Goal: Transaction & Acquisition: Obtain resource

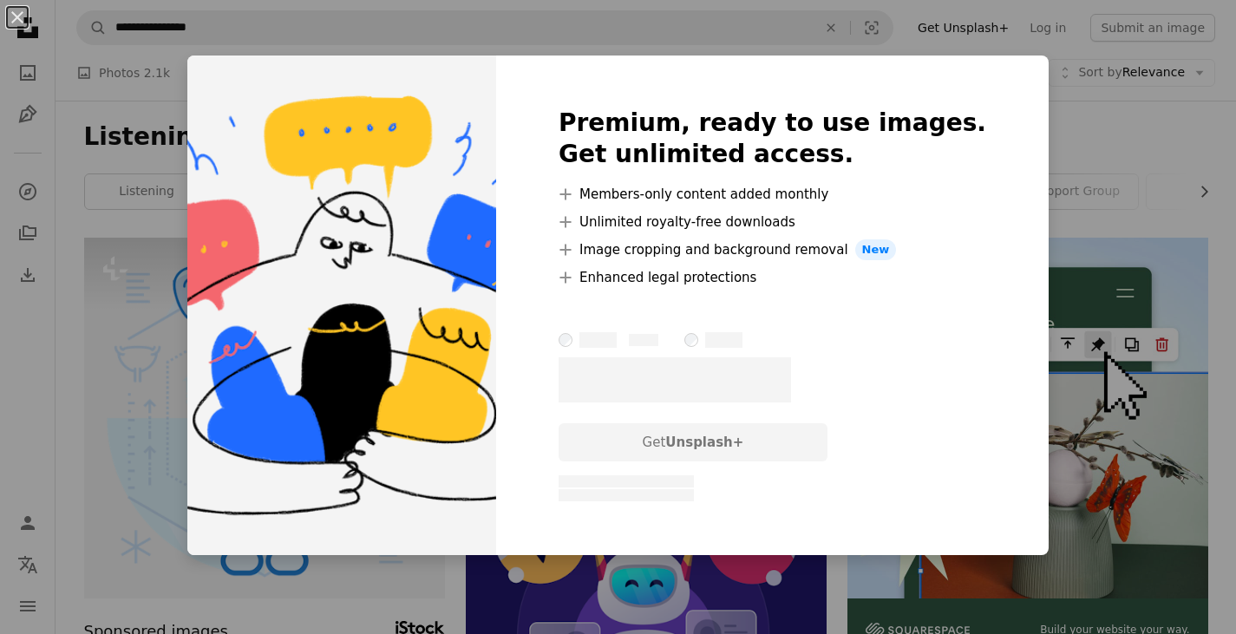
scroll to position [925, 0]
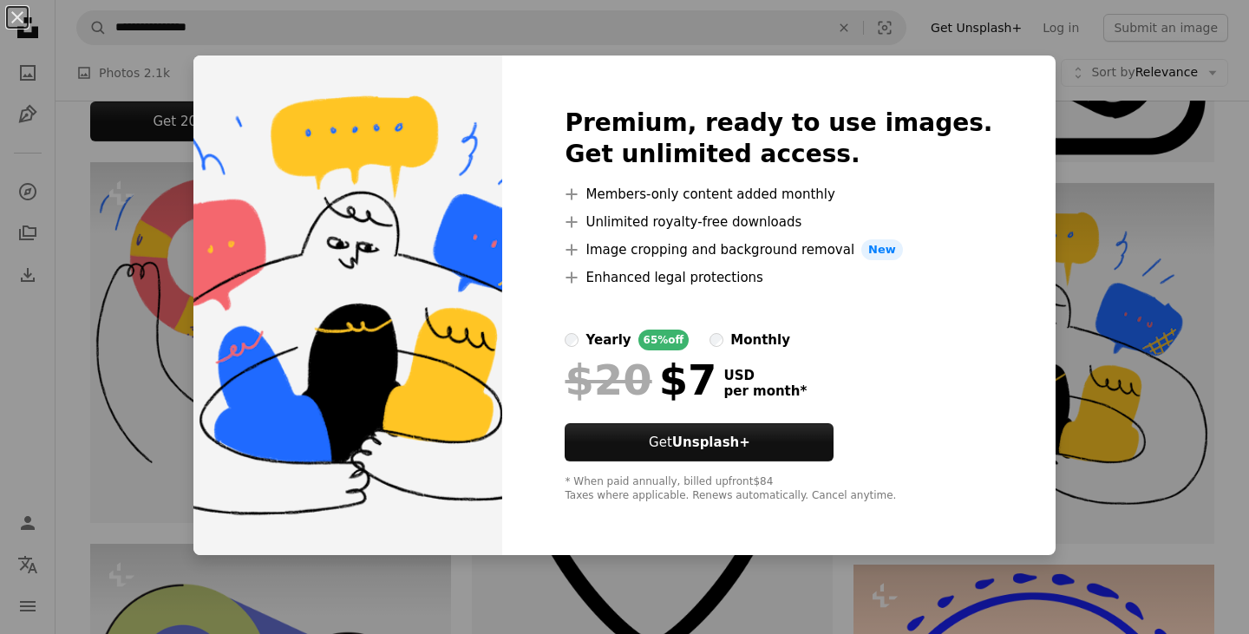
click at [1147, 216] on div "An X shape Premium, ready to use images. Get unlimited access. A plus sign Memb…" at bounding box center [624, 317] width 1249 height 634
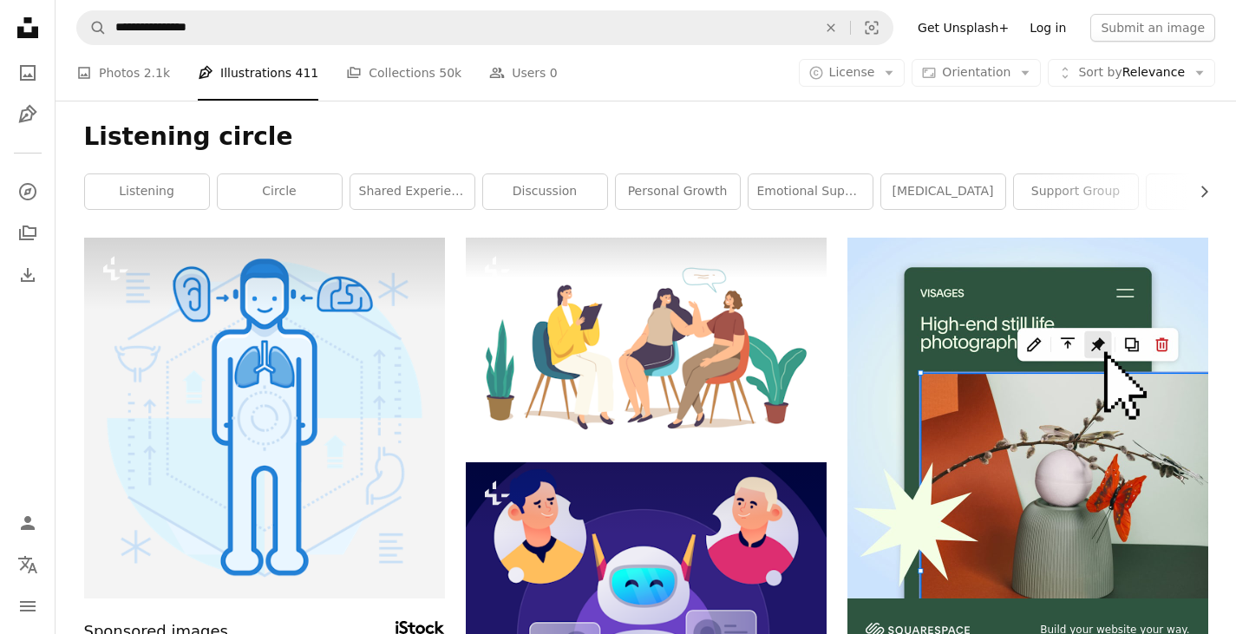
click at [1065, 28] on link "Log in" at bounding box center [1047, 28] width 57 height 28
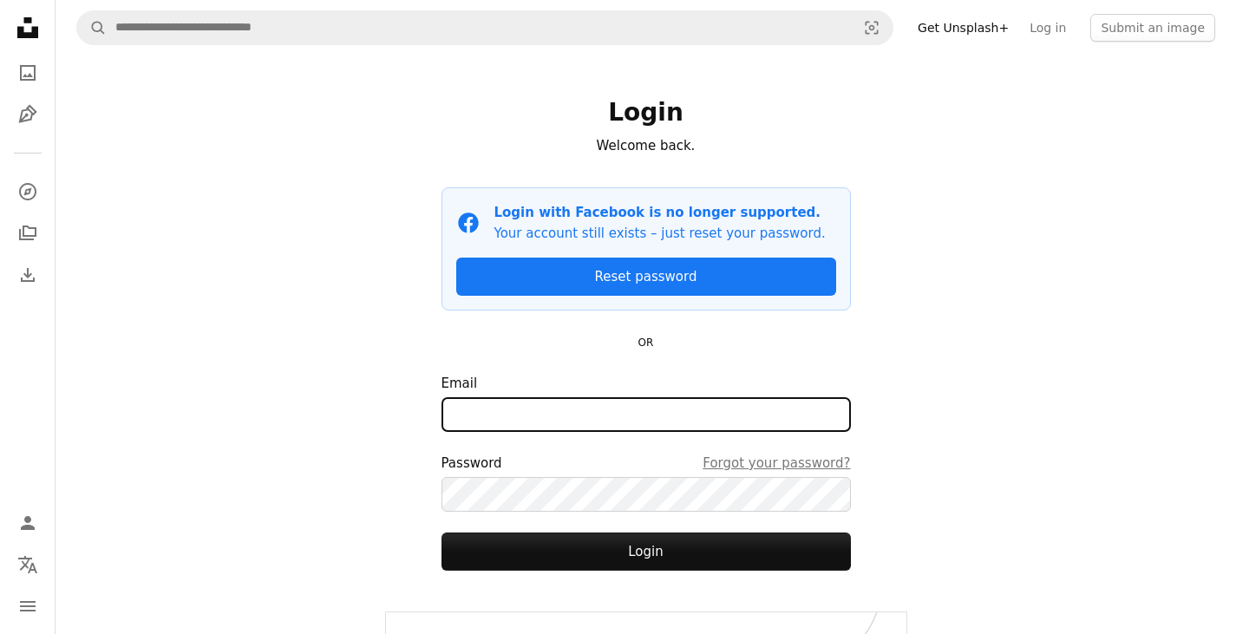
click at [532, 407] on input "Email" at bounding box center [646, 414] width 409 height 35
type input "**********"
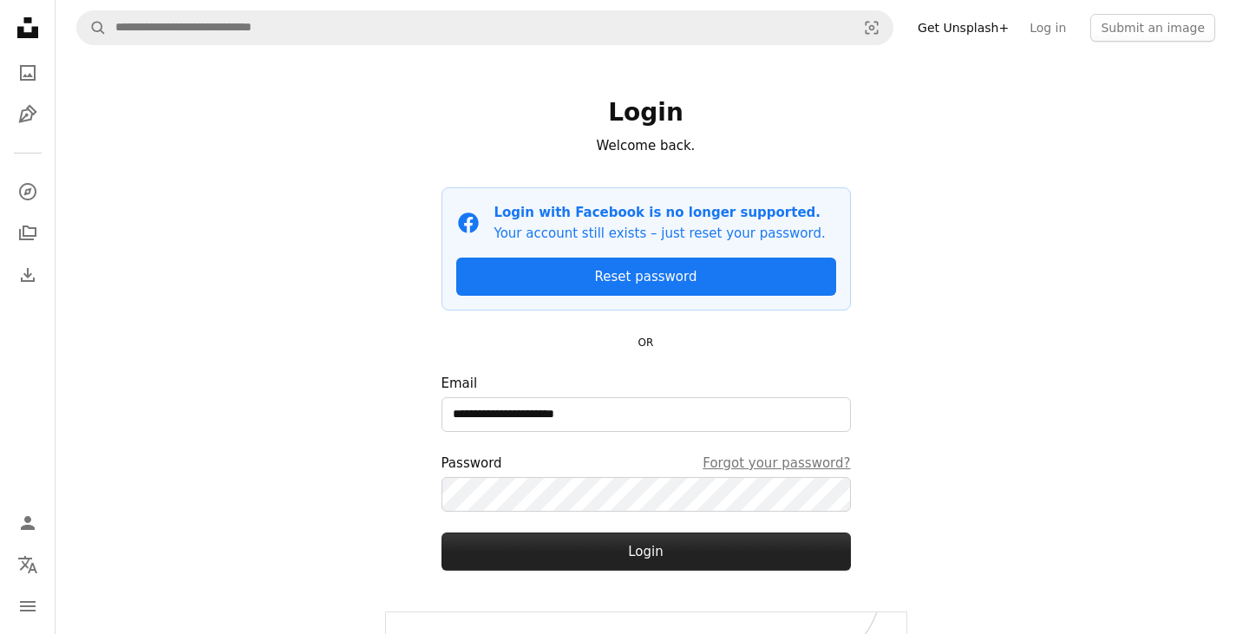
click at [642, 558] on button "Login" at bounding box center [646, 552] width 409 height 38
